Goal: Use online tool/utility: Utilize a website feature to perform a specific function

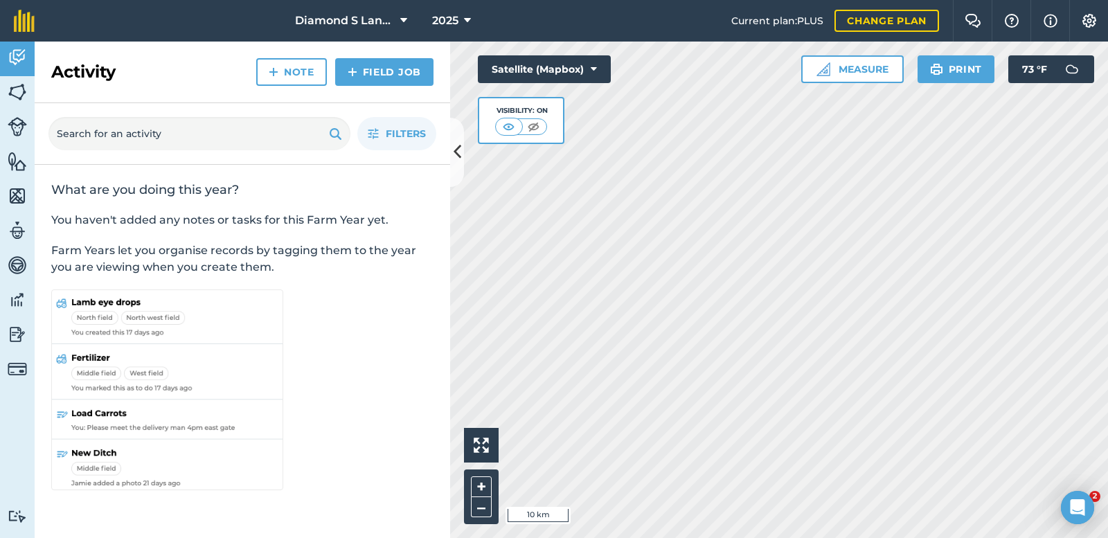
click at [688, 537] on html "Diamond S Land and Cattle 2025 Current plan : PLUS Change plan Farm Chat Help I…" at bounding box center [554, 269] width 1108 height 538
click at [840, 62] on button "Measure" at bounding box center [852, 69] width 102 height 28
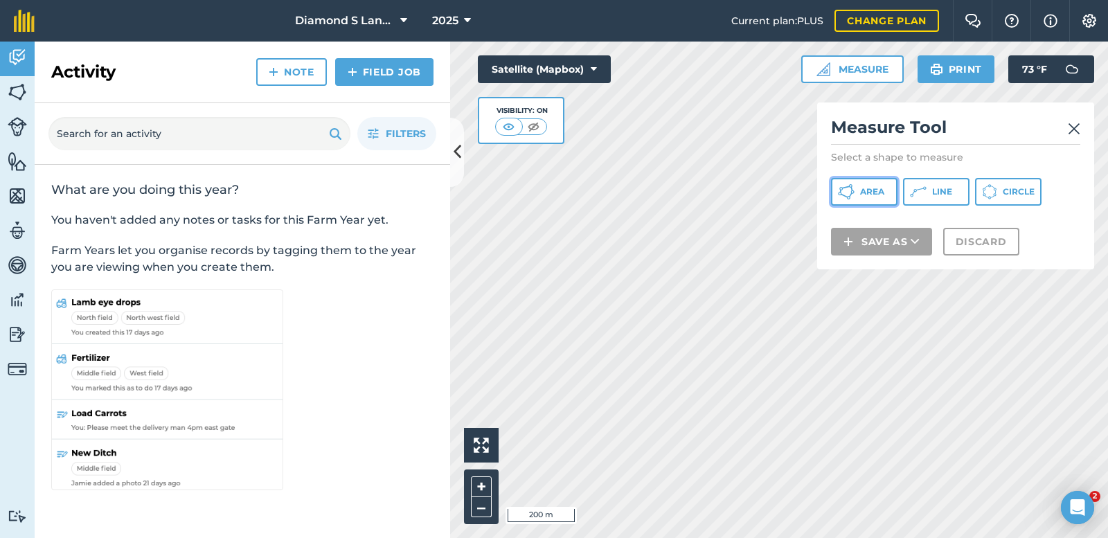
click at [877, 187] on span "Area" at bounding box center [872, 191] width 24 height 11
click at [857, 233] on div "Click to start drawing i 50 m + – Satellite (Mapbox) Visibility: On Measure Mea…" at bounding box center [779, 290] width 658 height 496
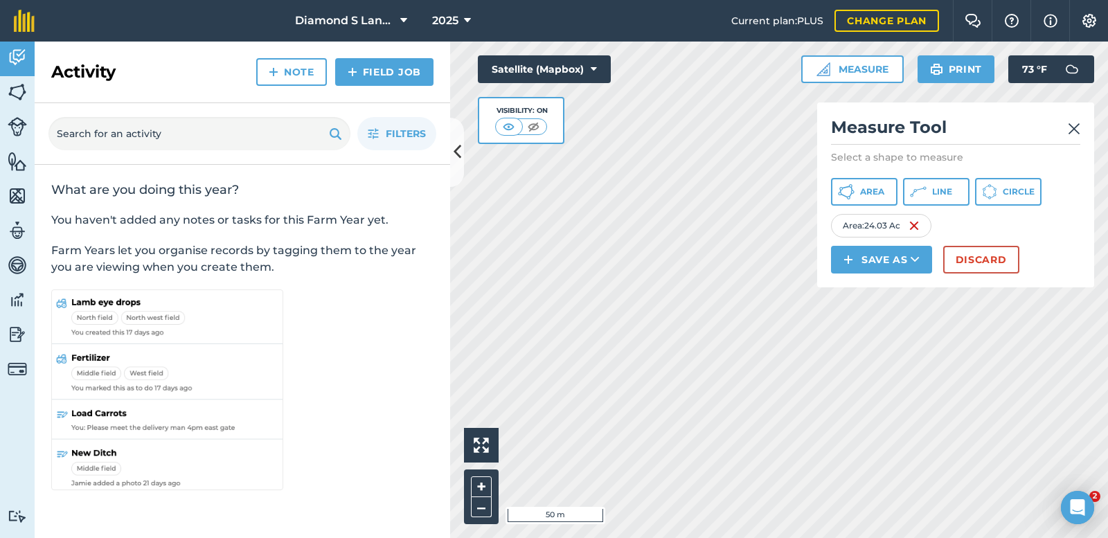
click at [348, 386] on div "Activity Fields Livestock Features Maps Team Vehicles Data Reporting Billing Tu…" at bounding box center [554, 290] width 1108 height 496
click at [483, 498] on div "Click to start drawing i 50 m + –" at bounding box center [779, 290] width 658 height 496
click at [762, 537] on html "Diamond S Land and Cattle 2025 Current plan : PLUS Change plan Farm Chat Help I…" at bounding box center [554, 269] width 1108 height 538
click at [849, 186] on icon at bounding box center [850, 185] width 3 height 3
click at [820, 270] on div "Click to start drawing i 20 m + – Satellite (Mapbox) Visibility: On Measure Mea…" at bounding box center [779, 290] width 658 height 496
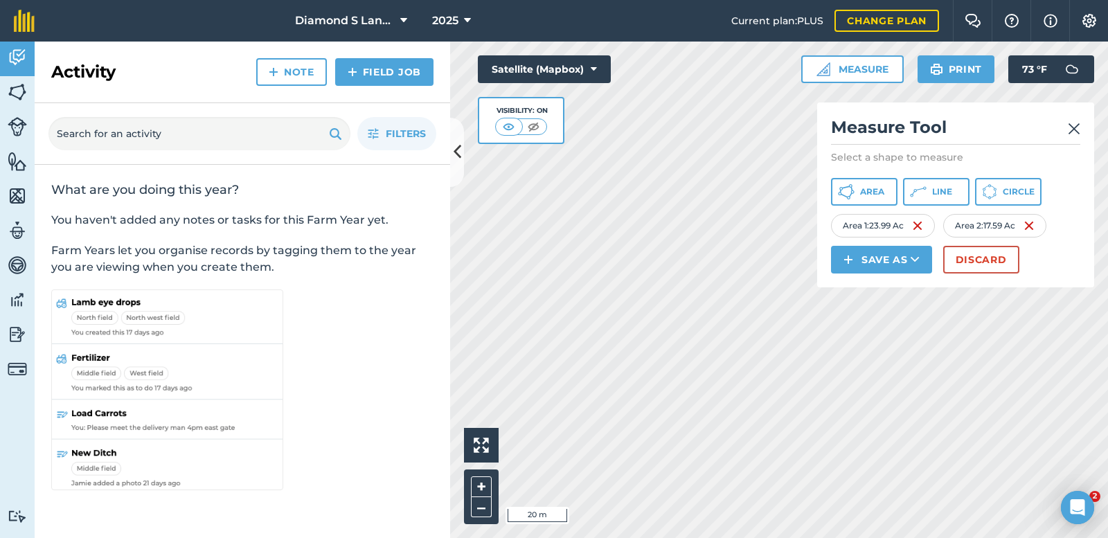
click at [478, 522] on div "Click to start drawing i 20 m + –" at bounding box center [779, 290] width 658 height 496
click at [859, 190] on button "Area" at bounding box center [864, 192] width 66 height 28
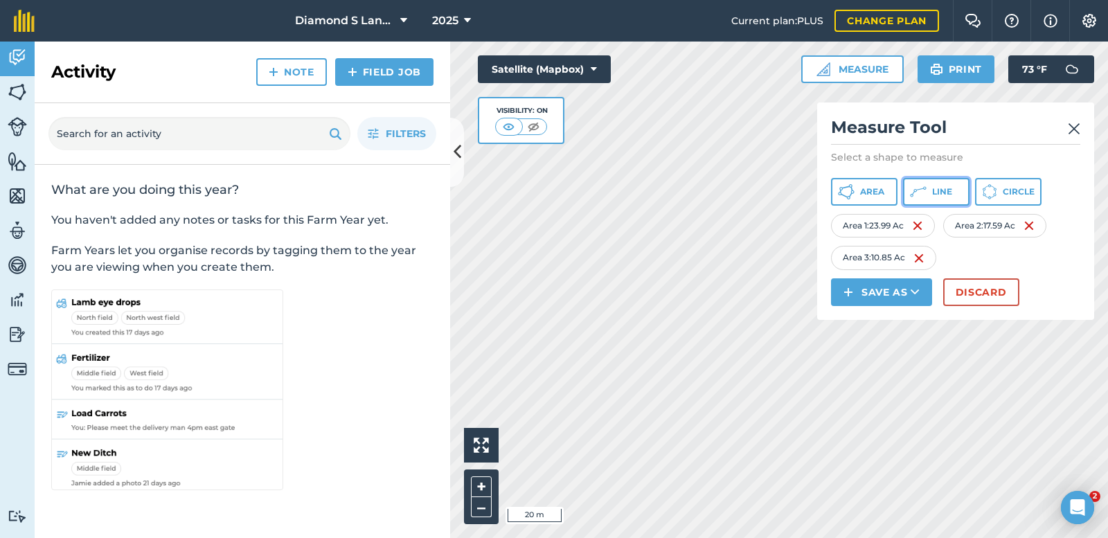
click at [937, 195] on span "Line" at bounding box center [942, 191] width 20 height 11
click at [1041, 258] on img at bounding box center [1039, 258] width 11 height 17
click at [859, 192] on button "Area" at bounding box center [864, 192] width 66 height 28
click at [930, 537] on html "Diamond S Land and Cattle 2025 Current plan : PLUS Change plan Farm Chat Help I…" at bounding box center [554, 269] width 1108 height 538
click at [568, 537] on html "Diamond S Land and Cattle 2025 Current plan : PLUS Change plan Farm Chat Help I…" at bounding box center [554, 269] width 1108 height 538
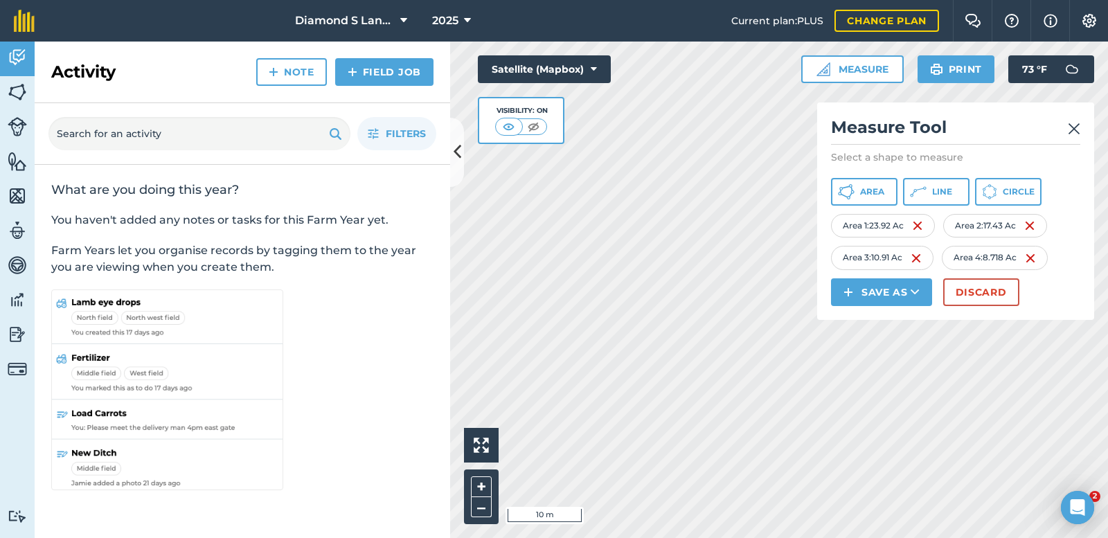
click at [692, 537] on html "Diamond S Land and Cattle 2025 Current plan : PLUS Change plan Farm Chat Help I…" at bounding box center [554, 269] width 1108 height 538
click at [868, 184] on button "Area" at bounding box center [864, 192] width 66 height 28
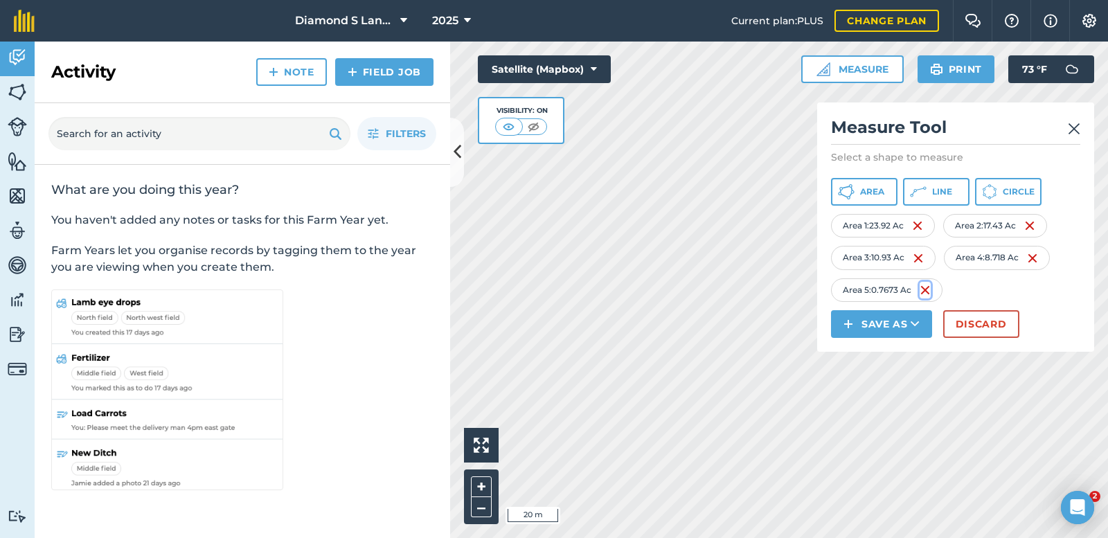
click at [926, 290] on img at bounding box center [924, 290] width 11 height 17
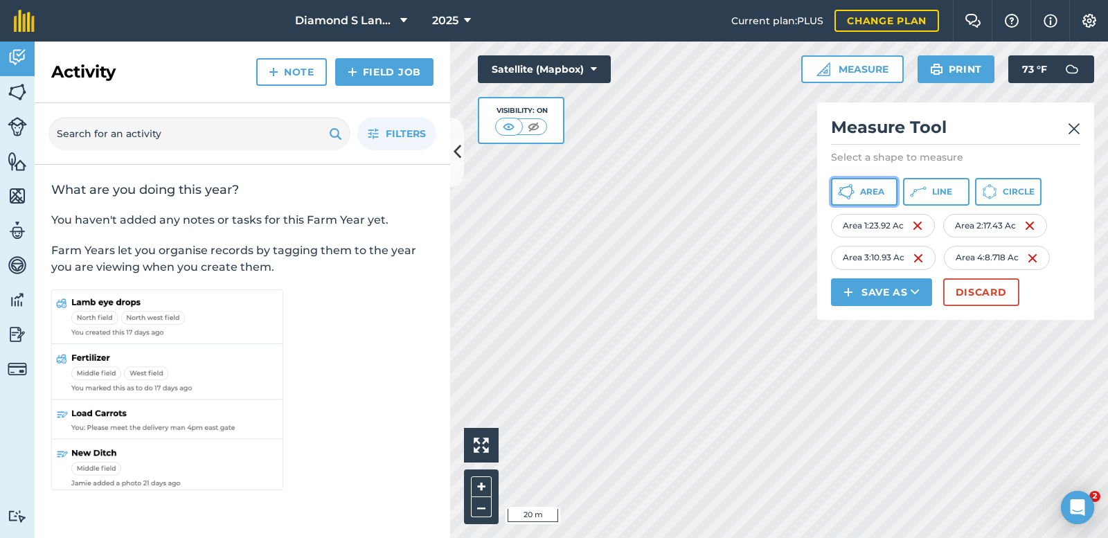
click at [863, 185] on button "Area" at bounding box center [864, 192] width 66 height 28
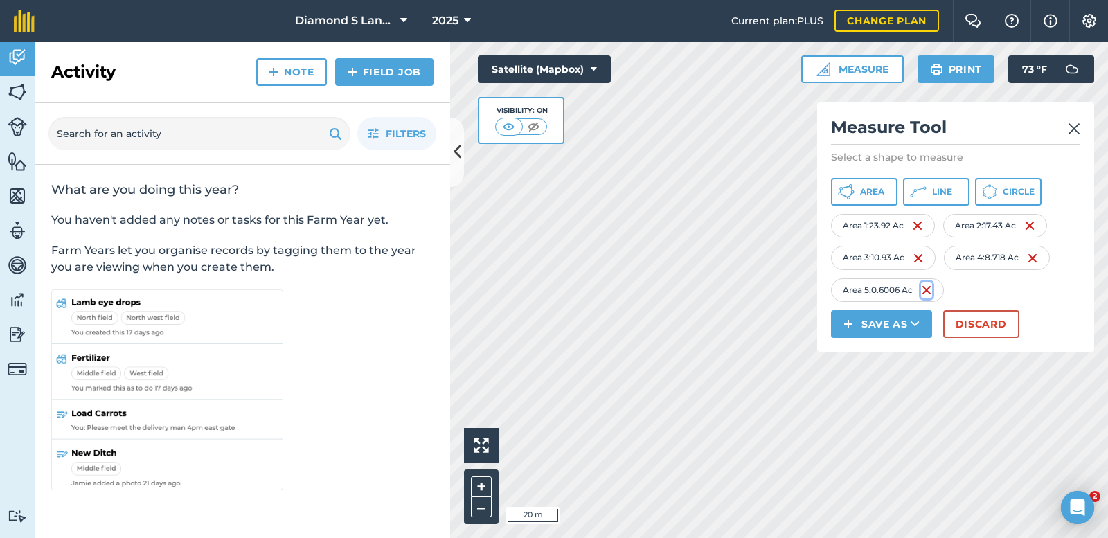
click at [930, 287] on img at bounding box center [926, 290] width 11 height 17
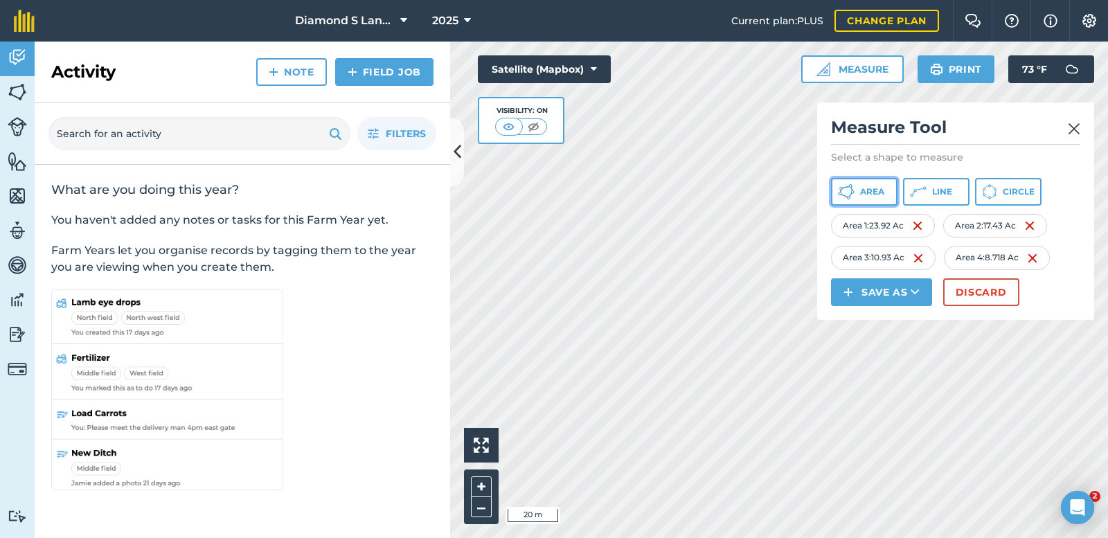
click at [853, 188] on icon at bounding box center [846, 191] width 17 height 17
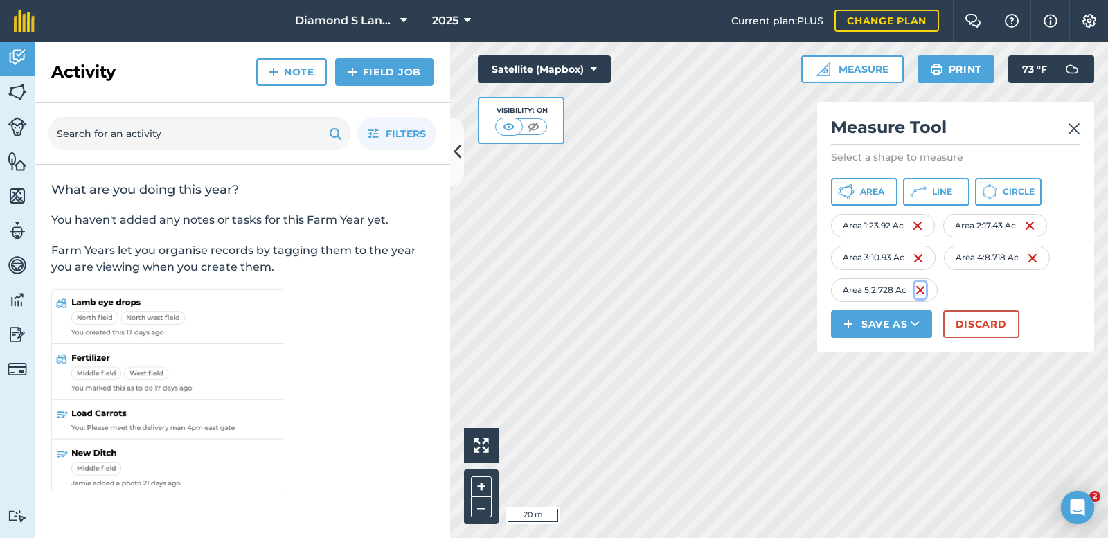
click at [920, 287] on img at bounding box center [920, 290] width 11 height 17
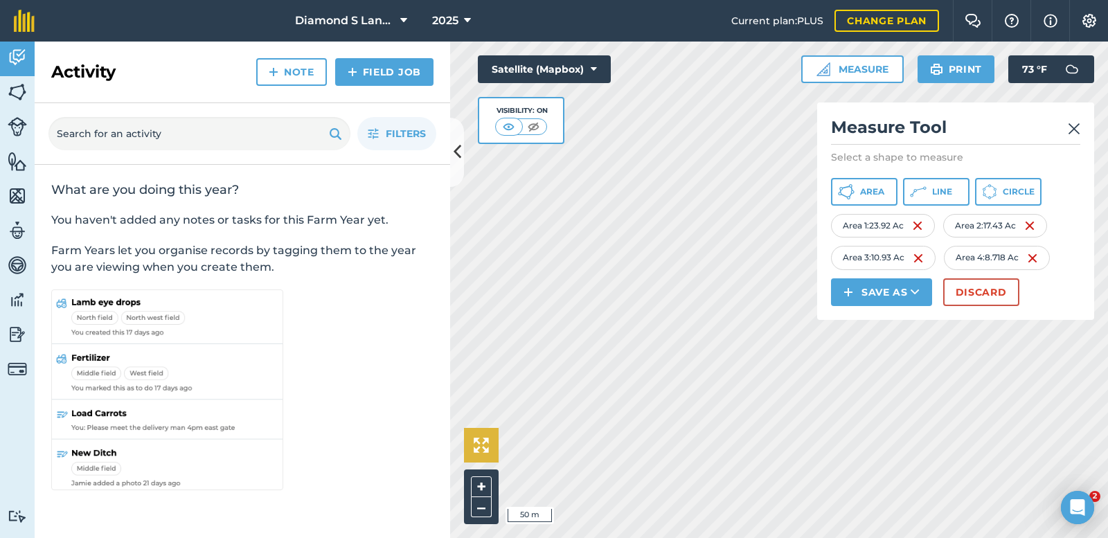
click at [829, 318] on div "Click to start drawing i 50 m + – Satellite (Mapbox) Visibility: On Measure Mea…" at bounding box center [779, 290] width 658 height 496
click at [543, 537] on html "Diamond S Land and Cattle 2025 Current plan : PLUS Change plan Farm Chat Help I…" at bounding box center [554, 269] width 1108 height 538
click at [867, 185] on button "Area" at bounding box center [864, 192] width 66 height 28
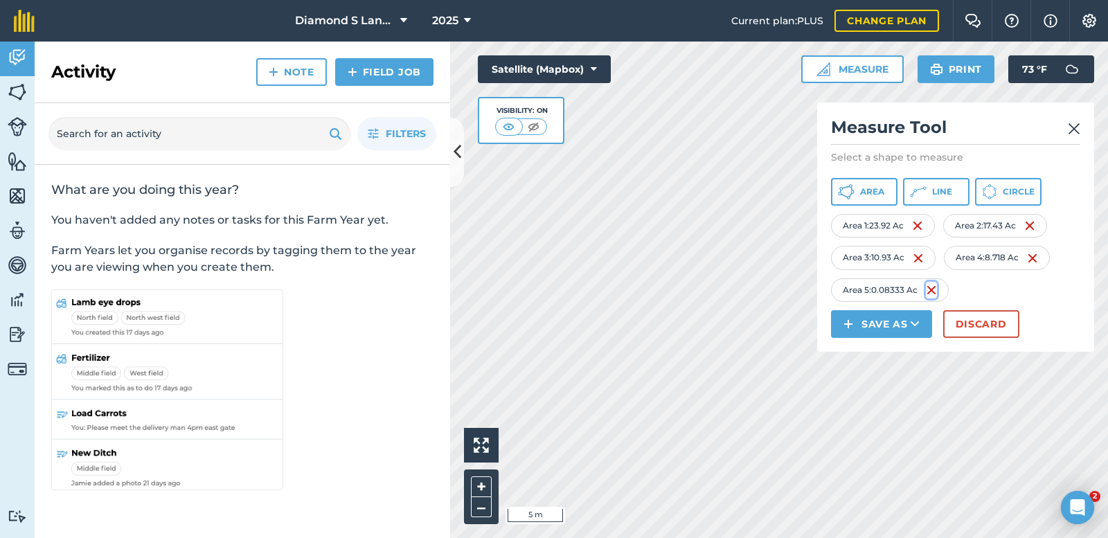
click at [937, 291] on img at bounding box center [931, 290] width 11 height 17
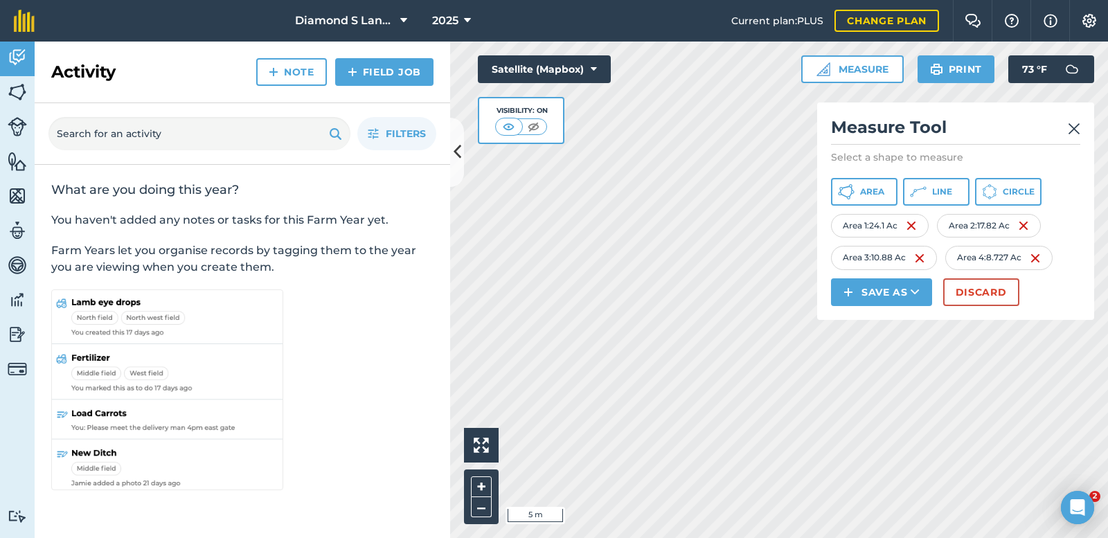
click at [552, 16] on div "Diamond S Land and Cattle 2025 Current plan : PLUS Change plan Farm Chat Help I…" at bounding box center [554, 269] width 1108 height 538
click at [682, 34] on div "Diamond S Land and Cattle 2025 Current plan : PLUS Change plan Farm Chat Help I…" at bounding box center [554, 269] width 1108 height 538
click at [872, 186] on span "Area" at bounding box center [872, 191] width 24 height 11
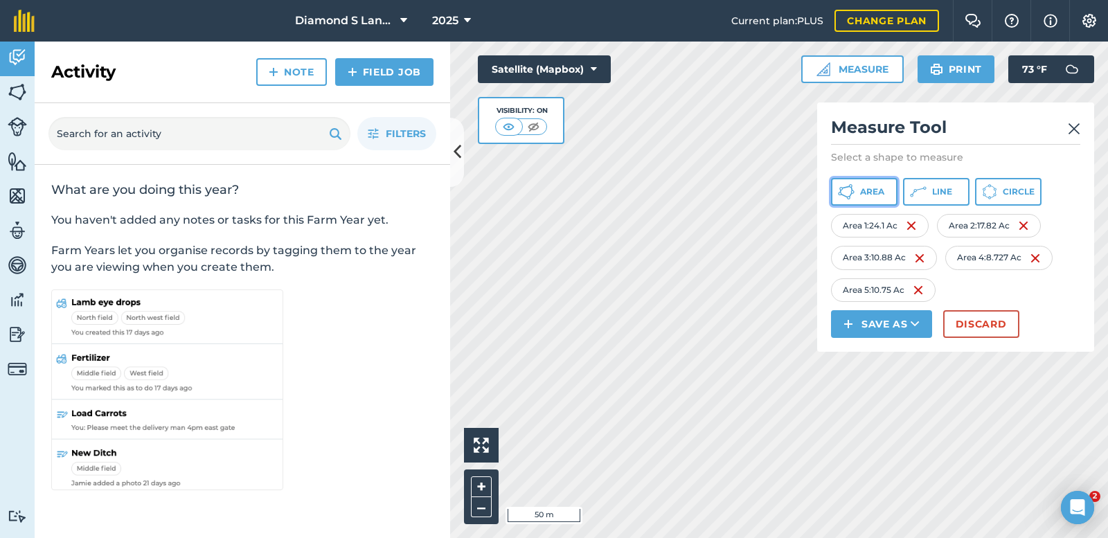
click at [870, 192] on span "Area" at bounding box center [872, 191] width 24 height 11
click at [868, 190] on span "Area" at bounding box center [872, 191] width 24 height 11
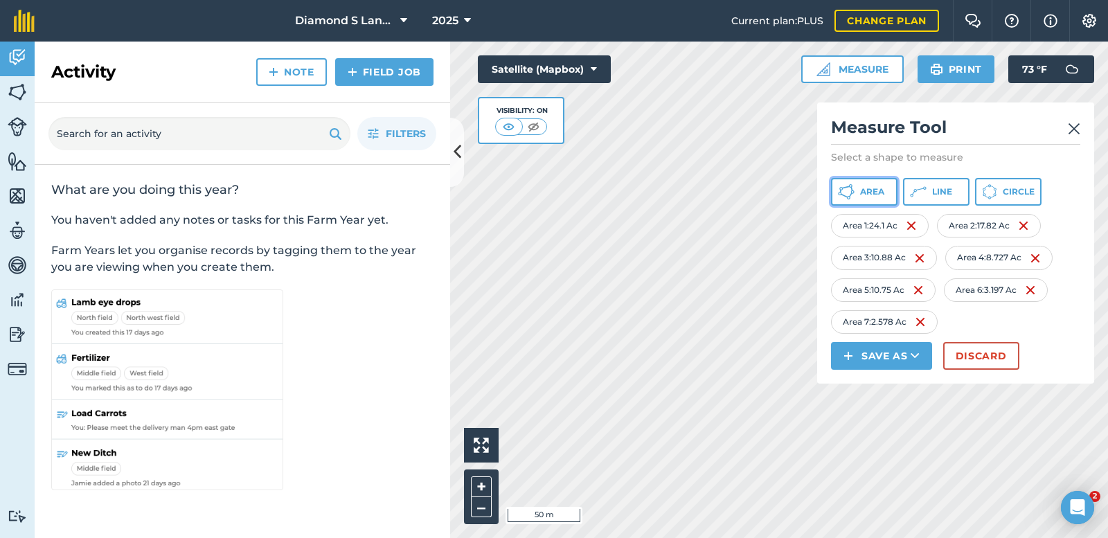
click at [885, 187] on button "Area" at bounding box center [864, 192] width 66 height 28
drag, startPoint x: 584, startPoint y: 114, endPoint x: 593, endPoint y: 120, distance: 10.6
click at [593, 120] on div "Satellite (Mapbox) Visibility: On" at bounding box center [544, 99] width 133 height 89
drag, startPoint x: 865, startPoint y: 190, endPoint x: 848, endPoint y: 205, distance: 22.1
click at [864, 191] on span "Area" at bounding box center [872, 191] width 24 height 11
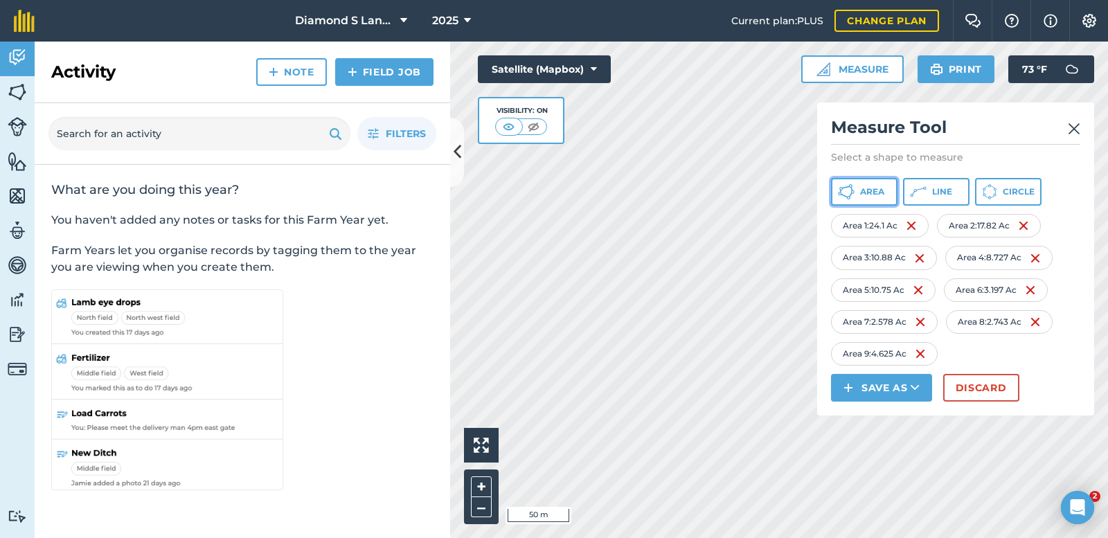
drag, startPoint x: 864, startPoint y: 190, endPoint x: 853, endPoint y: 205, distance: 18.3
click at [862, 196] on span "Area" at bounding box center [872, 191] width 24 height 11
click at [1042, 352] on img at bounding box center [1037, 353] width 11 height 17
click at [1041, 318] on img at bounding box center [1034, 322] width 11 height 17
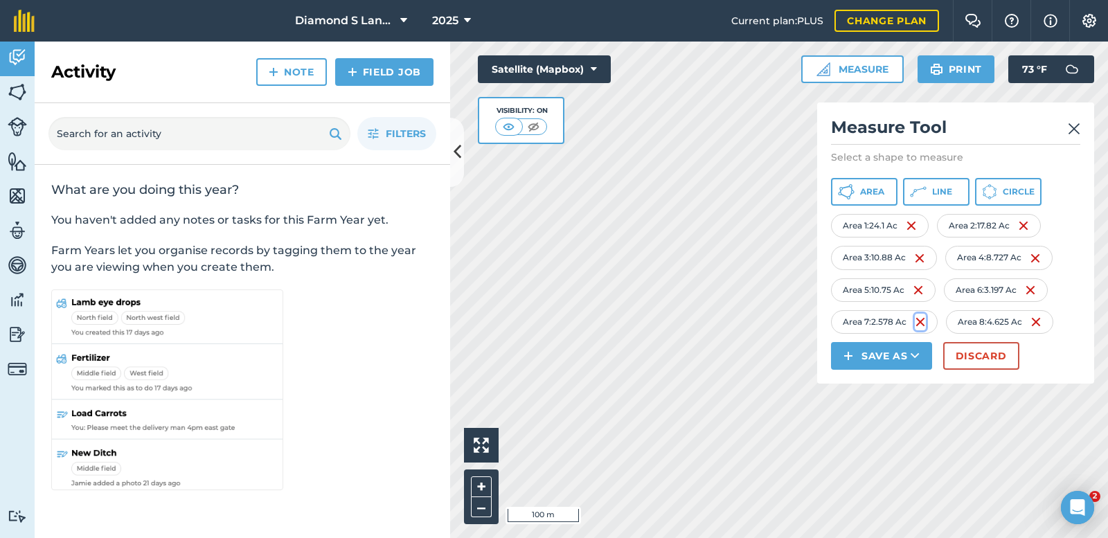
click at [921, 318] on img at bounding box center [920, 322] width 11 height 17
click at [1034, 288] on img at bounding box center [1030, 290] width 11 height 17
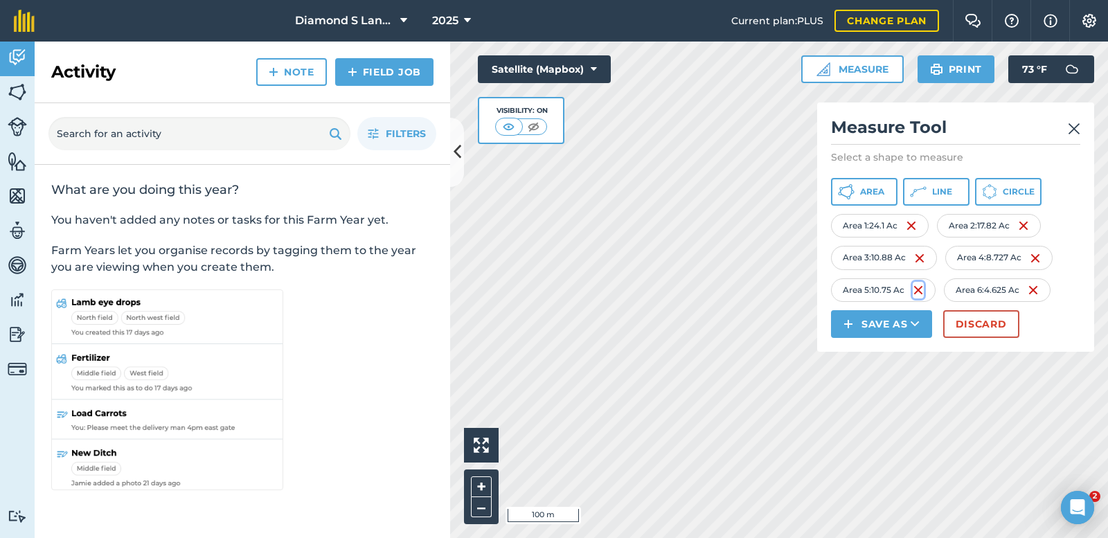
click at [915, 289] on img at bounding box center [917, 290] width 11 height 17
click at [1030, 260] on div "Area 4 : 8.727 Ac" at bounding box center [998, 258] width 107 height 24
click at [1038, 255] on img at bounding box center [1034, 258] width 11 height 17
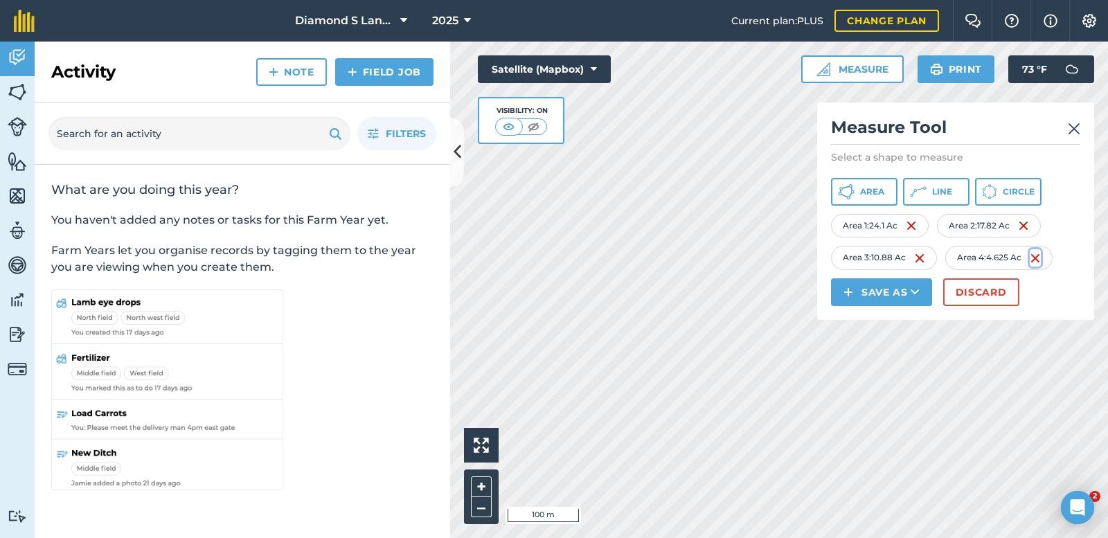
click at [1040, 258] on img at bounding box center [1034, 258] width 11 height 17
click at [877, 189] on span "Area" at bounding box center [872, 191] width 24 height 11
click at [876, 296] on div "Click to start drawing i 10 m + – Satellite (Mapbox) Visibility: On Measure Mea…" at bounding box center [779, 290] width 658 height 496
click at [847, 229] on div "Click to start drawing i 10 m + – Satellite (Mapbox) Visibility: On Measure Mea…" at bounding box center [779, 290] width 658 height 496
click at [973, 263] on div "Click to start drawing i 10 m + – Satellite (Mapbox) Visibility: On Measure Mea…" at bounding box center [779, 290] width 658 height 496
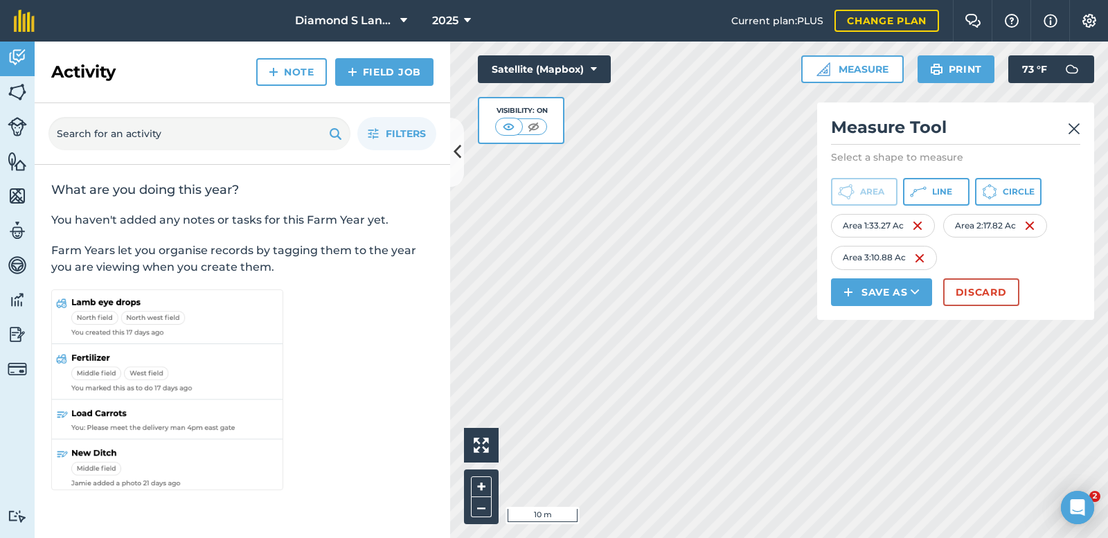
click at [879, 286] on div "Click to start drawing i 10 m + – Satellite (Mapbox) Visibility: On Measure Mea…" at bounding box center [779, 290] width 658 height 496
click at [435, 413] on div "Activity Fields Livestock Features Maps Team Vehicles Data Reporting Billing Tu…" at bounding box center [554, 290] width 1108 height 496
click at [400, 410] on div "Activity Fields Livestock Features Maps Team Vehicles Data Reporting Billing Tu…" at bounding box center [554, 290] width 1108 height 496
click at [326, 537] on html "Diamond S Land and Cattle 2025 Current plan : PLUS Change plan Farm Chat Help I…" at bounding box center [554, 269] width 1108 height 538
click at [860, 189] on span "Area" at bounding box center [872, 191] width 24 height 11
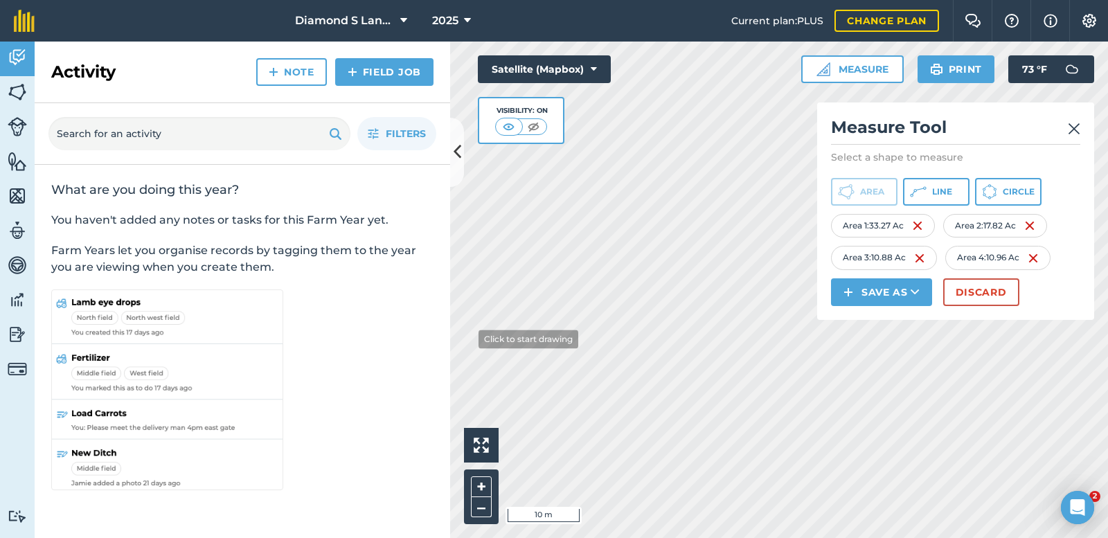
click at [443, 336] on div "Activity Fields Livestock Features Maps Team Vehicles Data Reporting Billing Tu…" at bounding box center [554, 290] width 1108 height 496
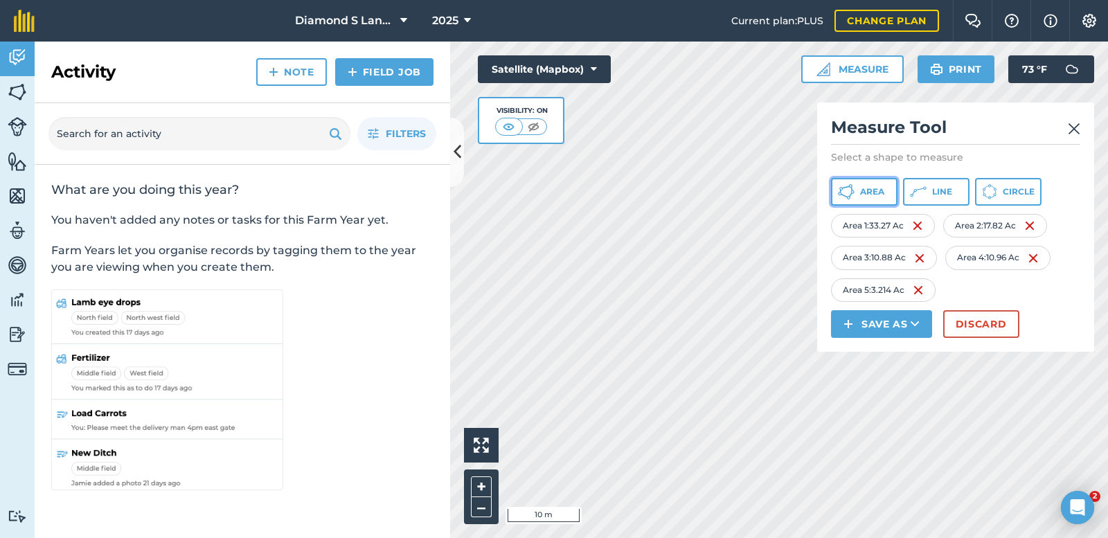
click at [858, 193] on button "Area" at bounding box center [864, 192] width 66 height 28
click at [981, 336] on div "Click to start drawing i 10 m + – Satellite (Mapbox) Visibility: On Measure Mea…" at bounding box center [779, 290] width 658 height 496
click at [518, 440] on div "Click to start drawing i 10 m + – Satellite (Mapbox) Visibility: On Measure Mea…" at bounding box center [779, 290] width 658 height 496
click at [576, 343] on div "Click to start drawing i 10 m + – Satellite (Mapbox) Visibility: On Measure Mea…" at bounding box center [779, 290] width 658 height 496
click at [863, 183] on button "Area" at bounding box center [864, 192] width 66 height 28
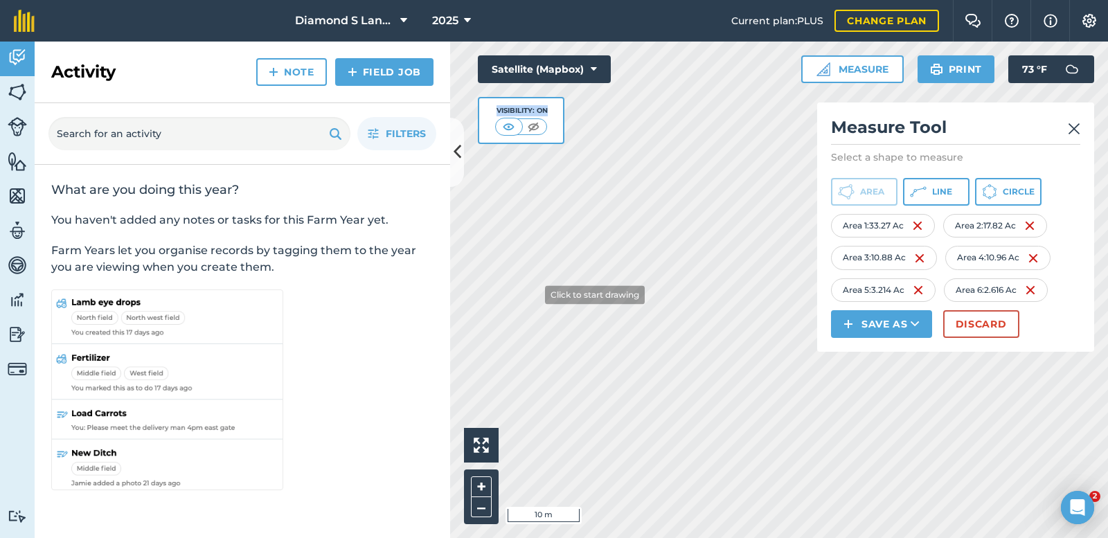
click at [444, 333] on div "Activity Fields Livestock Features Maps Team Vehicles Data Reporting Billing Tu…" at bounding box center [554, 290] width 1108 height 496
click at [449, 362] on div "Activity Fields Livestock Features Maps Team Vehicles Data Reporting Billing Tu…" at bounding box center [554, 290] width 1108 height 496
click at [844, 288] on div "Click to start drawing i 5 m + – Satellite (Mapbox) Visibility: On Measure Meas…" at bounding box center [779, 290] width 658 height 496
click at [987, 267] on div "Click to start drawing i 5 m + – Satellite (Mapbox) Visibility: On Measure Meas…" at bounding box center [779, 290] width 658 height 496
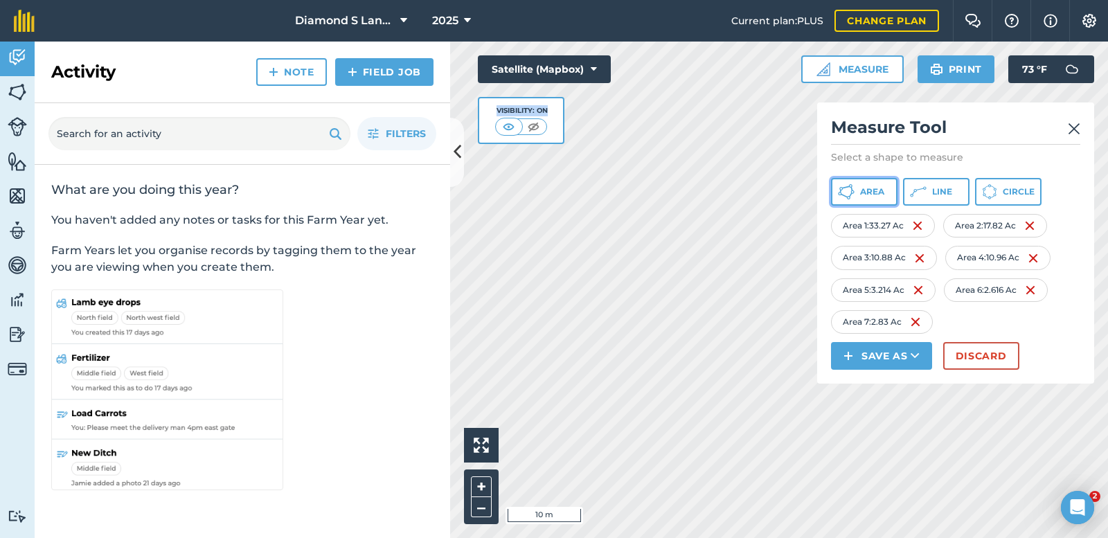
click at [871, 184] on button "Area" at bounding box center [864, 192] width 66 height 28
click at [865, 188] on span "Area" at bounding box center [872, 191] width 24 height 11
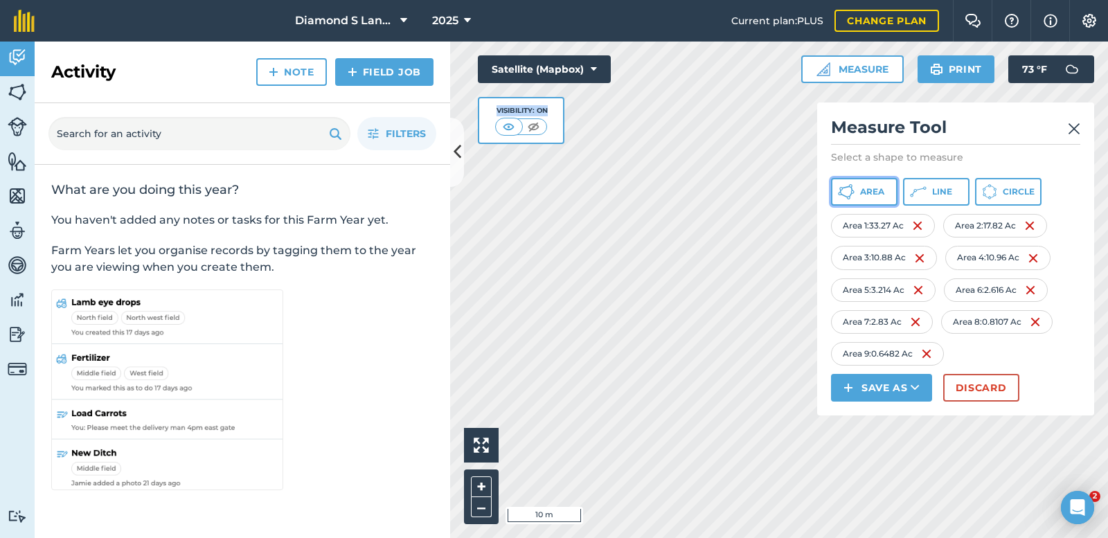
click at [863, 194] on span "Area" at bounding box center [872, 191] width 24 height 11
click at [1054, 362] on img at bounding box center [1059, 353] width 11 height 17
click at [861, 185] on button "Area" at bounding box center [864, 192] width 66 height 28
click at [837, 354] on div "Click to start drawing i 10 m + – Satellite (Mapbox) Visibility: On Measure Mea…" at bounding box center [779, 290] width 658 height 496
click at [370, 371] on div "Activity Fields Livestock Features Maps Team Vehicles Data Reporting Billing Tu…" at bounding box center [554, 290] width 1108 height 496
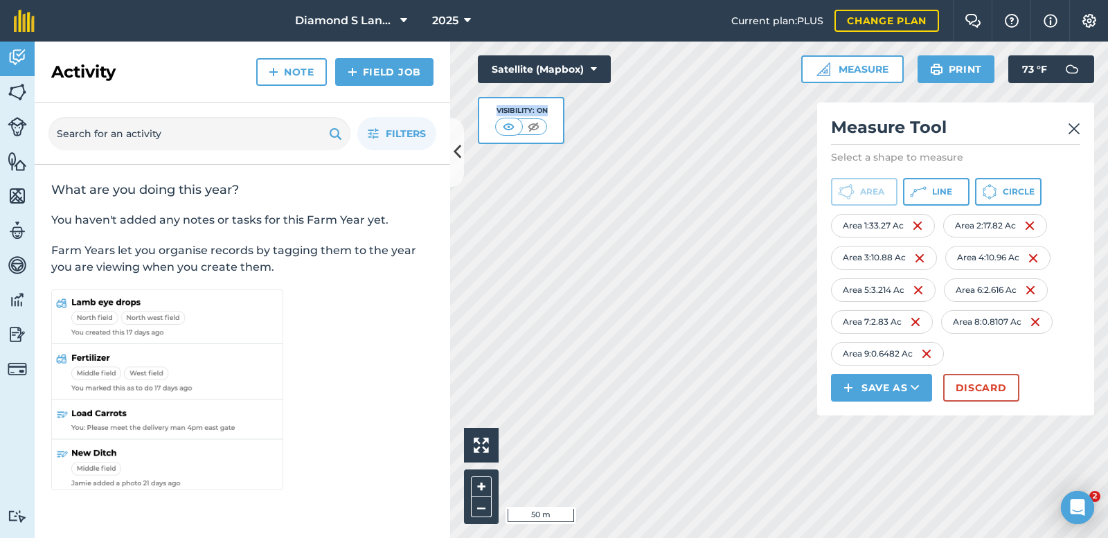
click at [575, 116] on div "Satellite (Mapbox) Visibility: On" at bounding box center [544, 99] width 133 height 89
drag, startPoint x: 602, startPoint y: 130, endPoint x: 573, endPoint y: 73, distance: 63.8
click at [573, 74] on div "Satellite (Mapbox) Visibility: On" at bounding box center [544, 99] width 133 height 89
click at [358, 207] on div "Activity Fields Livestock Features Maps Team Vehicles Data Reporting Billing Tu…" at bounding box center [554, 290] width 1108 height 496
click at [1074, 127] on img at bounding box center [1074, 128] width 12 height 17
